Goal: Task Accomplishment & Management: Manage account settings

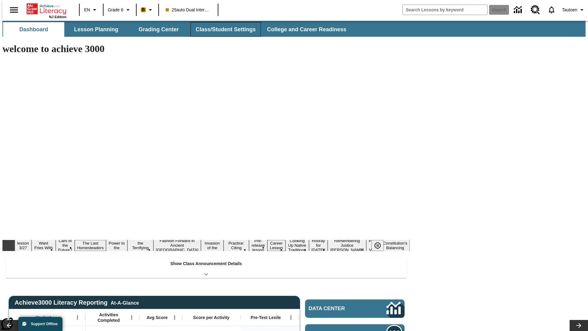
click at [222, 29] on button "Class/Student Settings" at bounding box center [225, 29] width 70 height 15
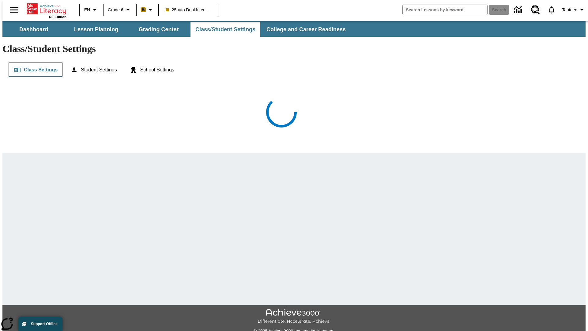
click at [33, 62] on button "Class Settings" at bounding box center [36, 69] width 54 height 15
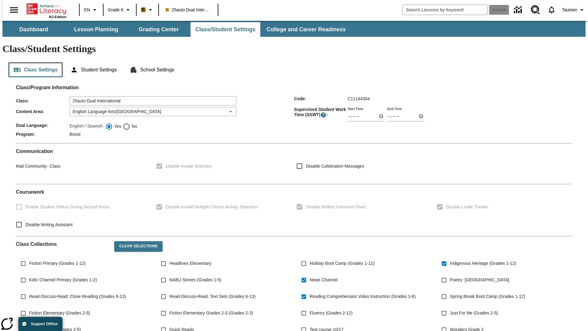
click at [33, 62] on button "Class Settings" at bounding box center [36, 69] width 54 height 15
click at [92, 62] on button "Student Settings" at bounding box center [93, 69] width 56 height 15
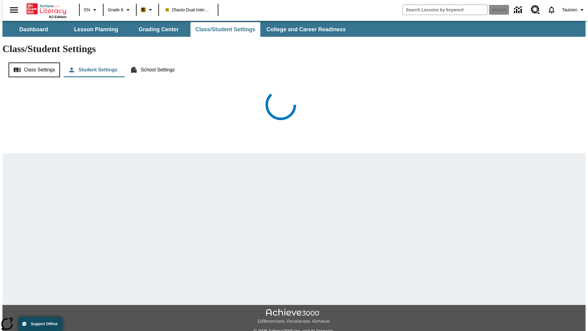
click at [32, 62] on button "Class Settings" at bounding box center [34, 69] width 51 height 15
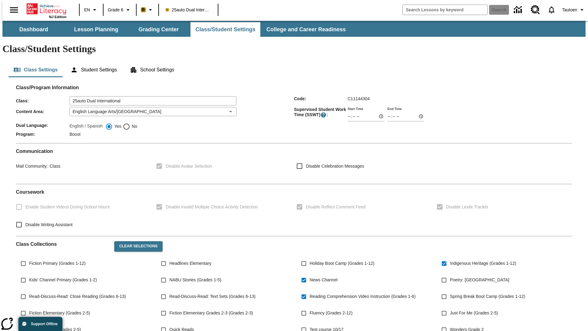
click at [130, 123] on span "No" at bounding box center [133, 126] width 7 height 6
click at [130, 123] on input "No" at bounding box center [126, 126] width 7 height 7
radio input "true"
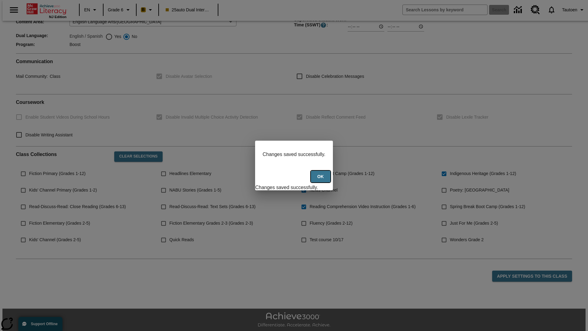
click at [321, 180] on button "Ok" at bounding box center [321, 176] width 20 height 12
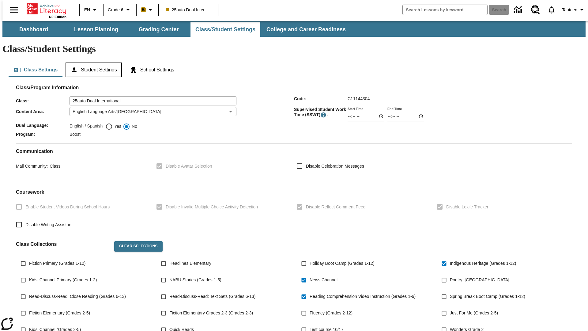
click at [92, 62] on button "Student Settings" at bounding box center [93, 69] width 56 height 15
